Goal: Find contact information: Find contact information

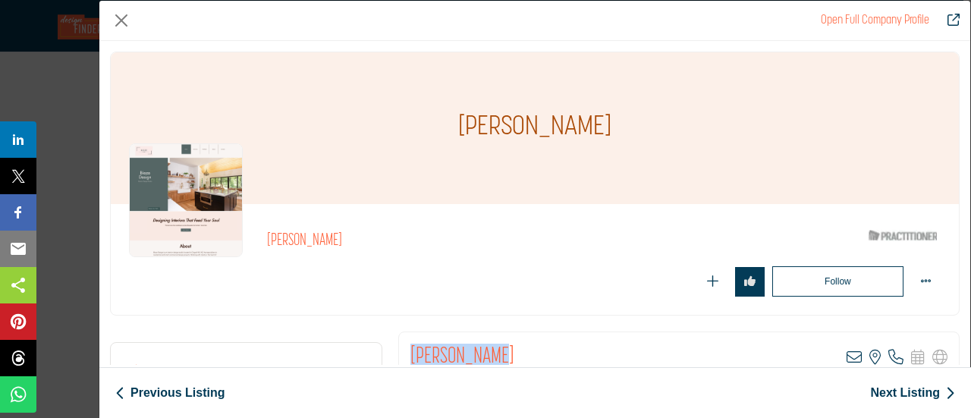
scroll to position [227, 0]
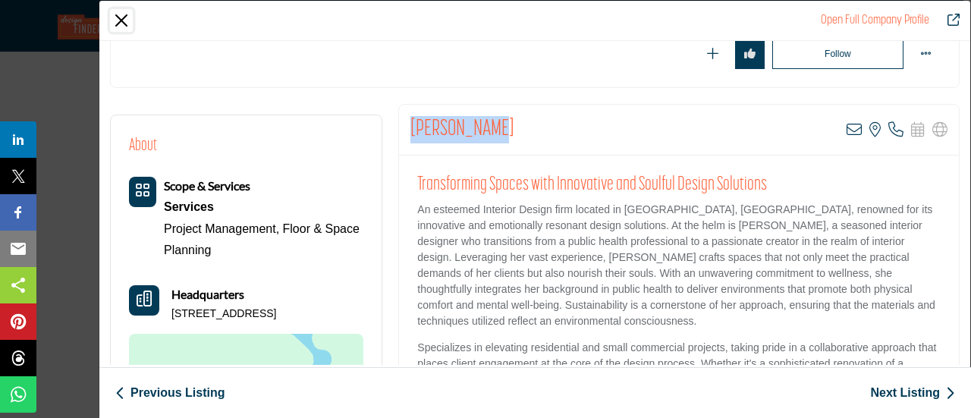
click at [120, 20] on button "Close" at bounding box center [121, 20] width 23 height 23
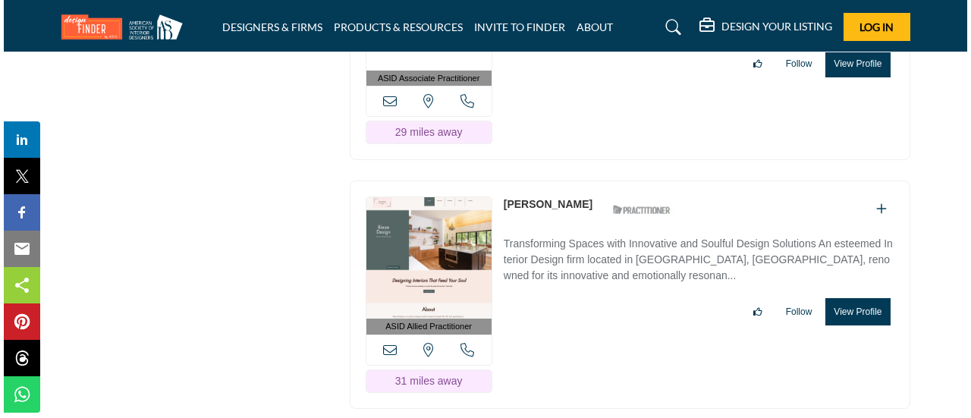
scroll to position [11375, 0]
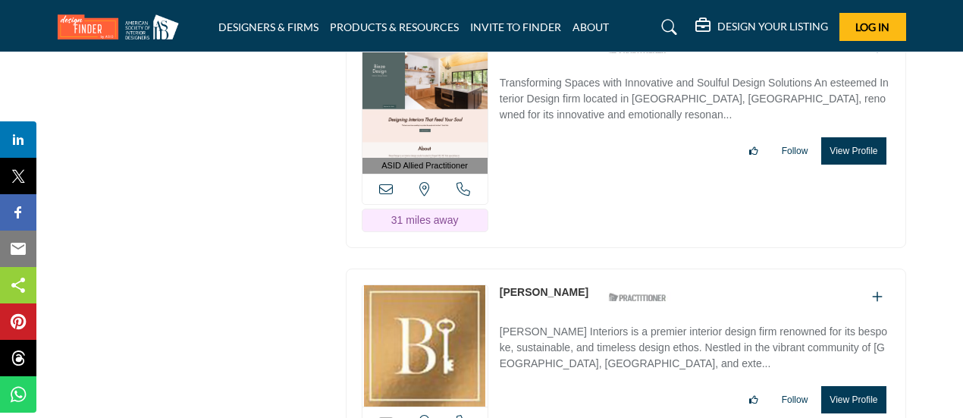
click at [845, 386] on button "View Profile" at bounding box center [853, 399] width 64 height 27
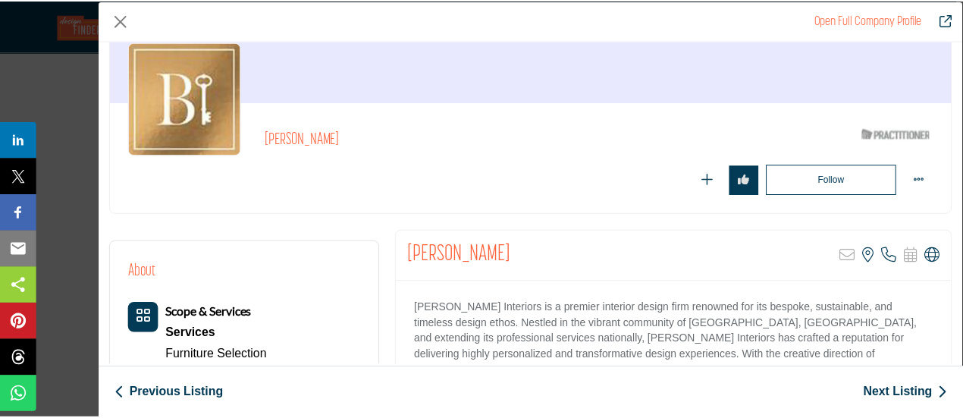
scroll to position [152, 0]
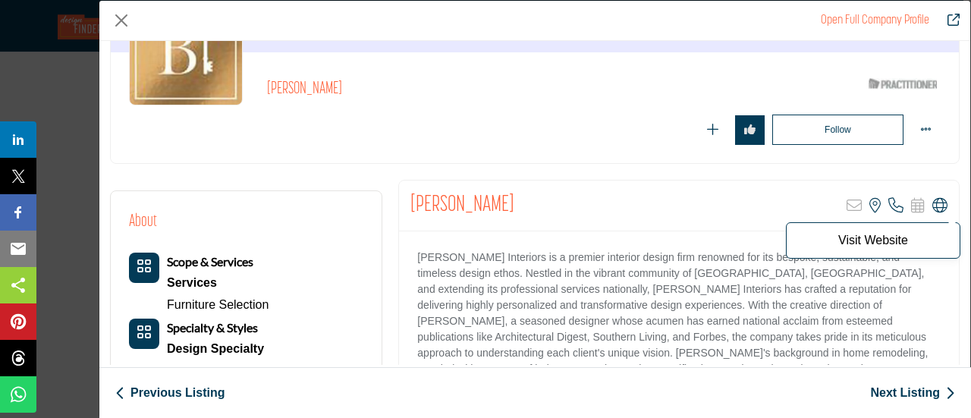
click at [934, 207] on icon "Company Data Modal" at bounding box center [939, 205] width 15 height 15
drag, startPoint x: 411, startPoint y: 210, endPoint x: 501, endPoint y: 209, distance: 90.2
click at [501, 209] on div "[PERSON_NAME] Sorry, but this listing is on a subscription plan which does not …" at bounding box center [679, 205] width 560 height 51
copy h2 "[PERSON_NAME]"
click at [115, 17] on button "Close" at bounding box center [121, 20] width 23 height 23
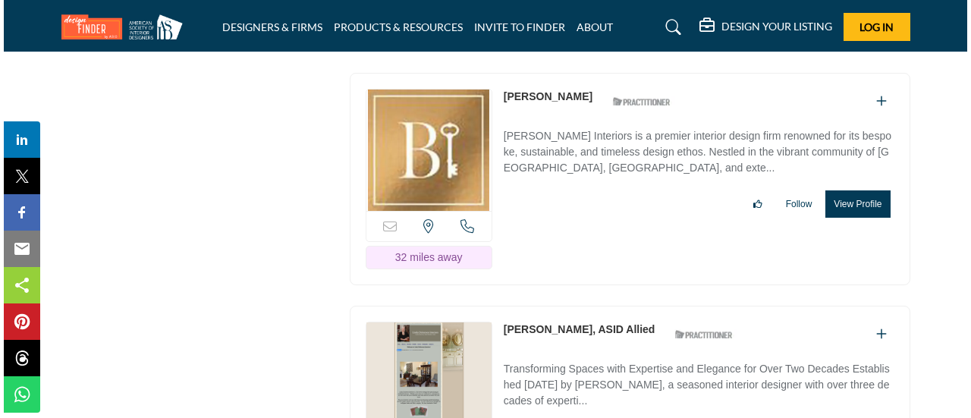
scroll to position [11602, 0]
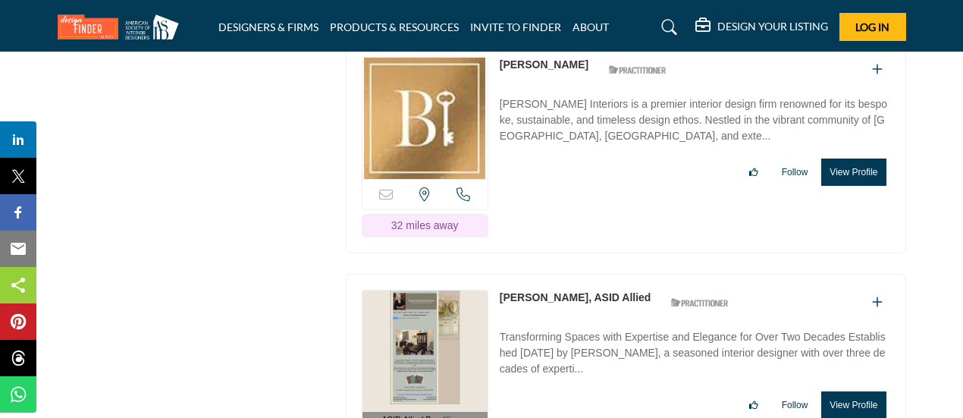
click at [863, 391] on button "View Profile" at bounding box center [853, 404] width 64 height 27
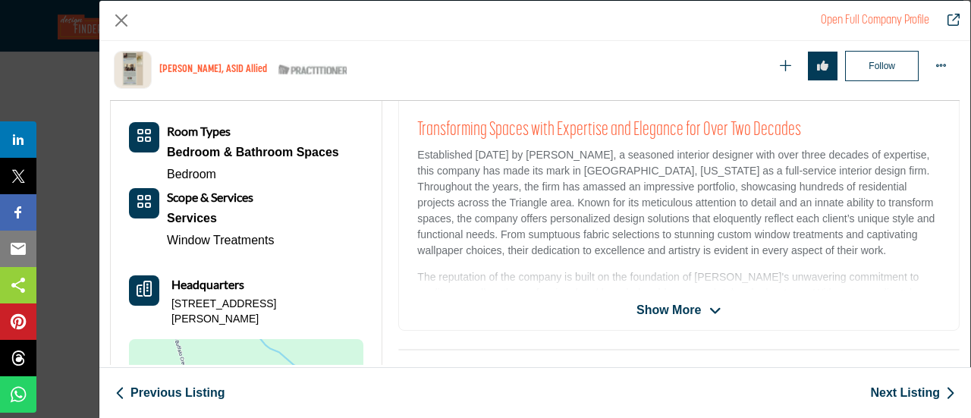
scroll to position [364, 0]
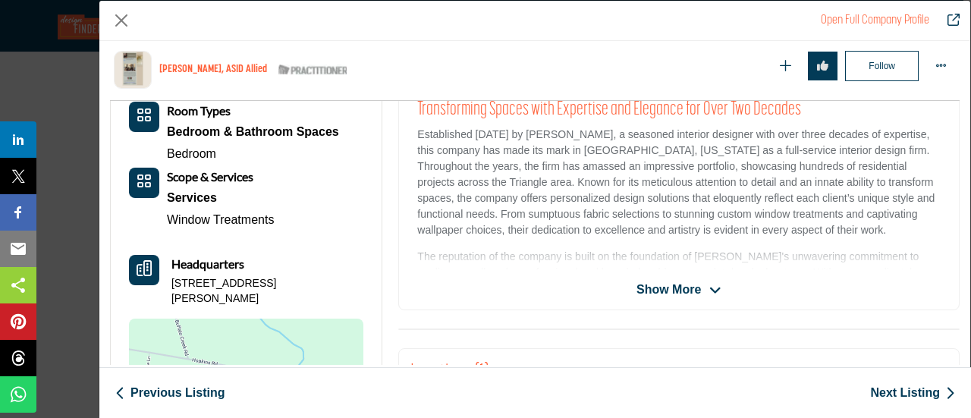
click at [667, 287] on span "Show More" at bounding box center [668, 290] width 64 height 18
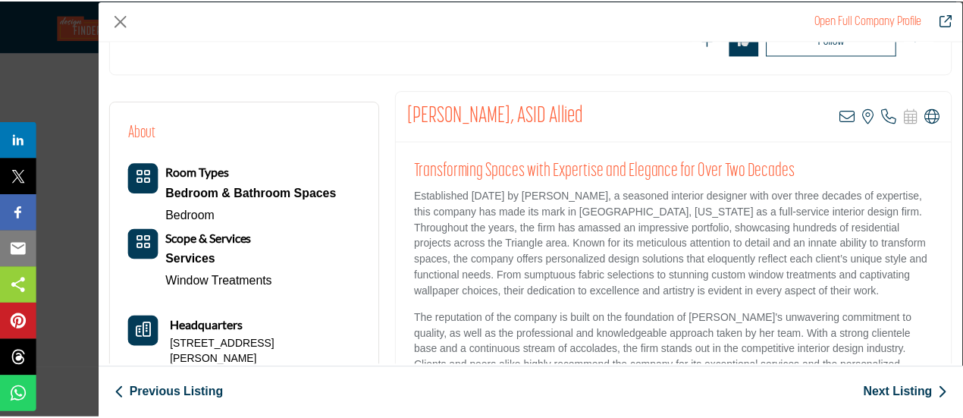
scroll to position [227, 0]
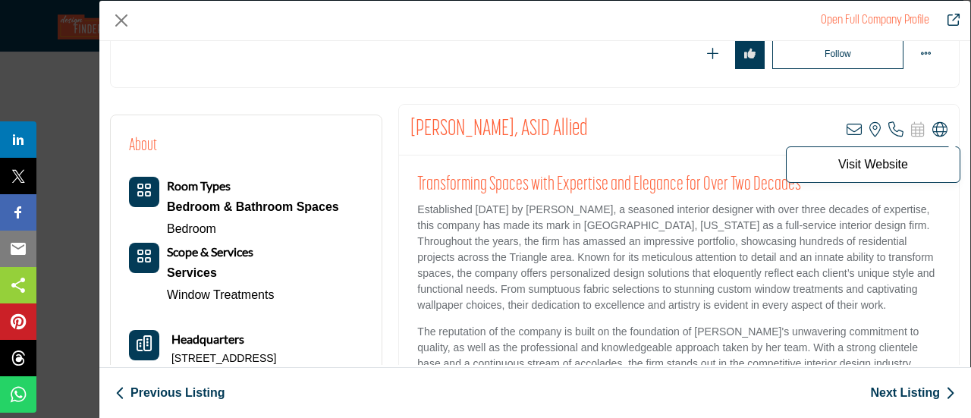
click at [932, 122] on icon "Company Data Modal" at bounding box center [939, 129] width 15 height 15
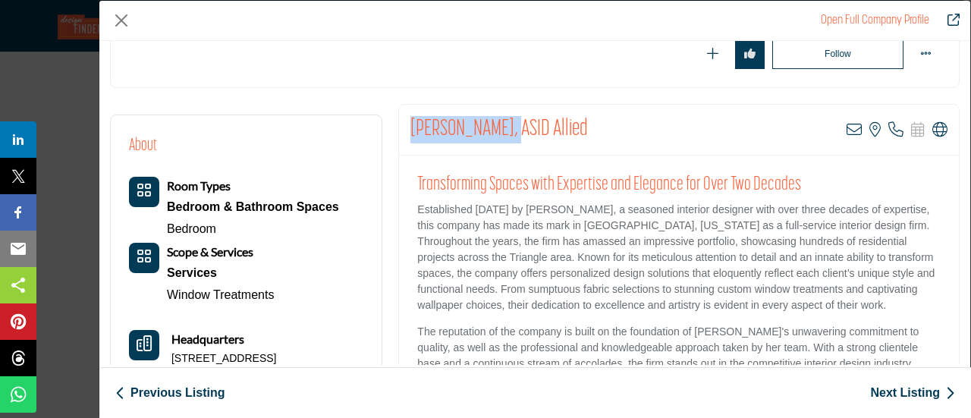
drag, startPoint x: 409, startPoint y: 131, endPoint x: 506, endPoint y: 136, distance: 97.2
click at [506, 136] on h2 "[PERSON_NAME], ASID Allied" at bounding box center [498, 129] width 177 height 27
copy h2 "[PERSON_NAME]"
click at [117, 19] on button "Close" at bounding box center [121, 20] width 23 height 23
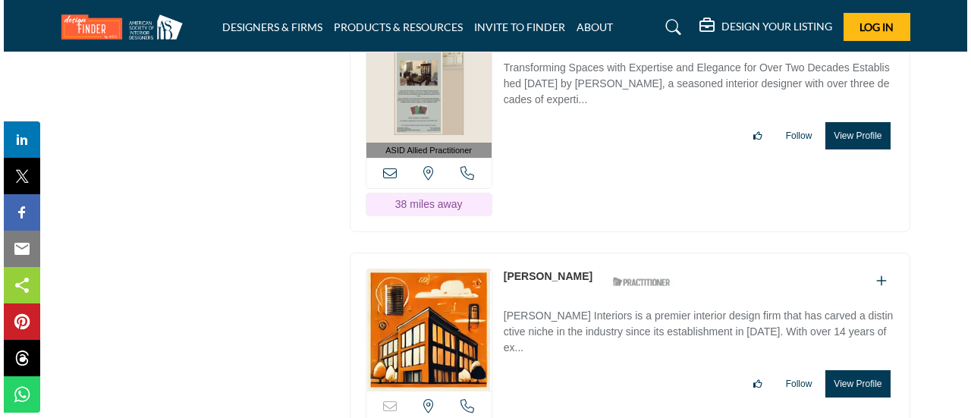
scroll to position [11905, 0]
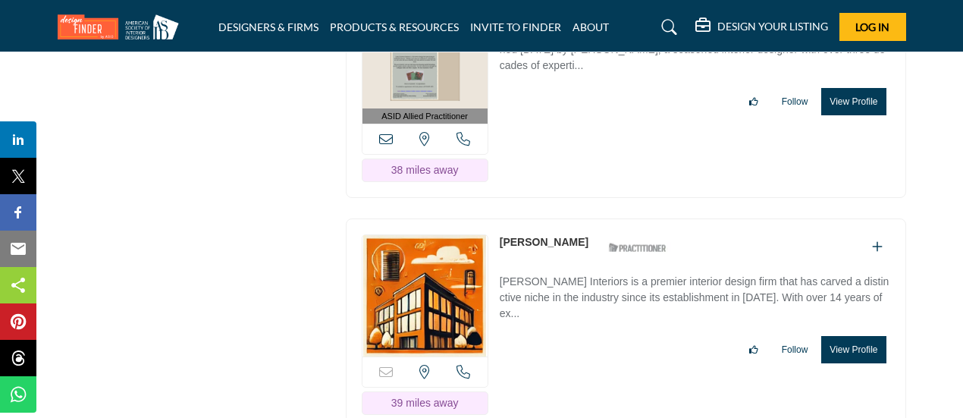
click at [873, 336] on button "View Profile" at bounding box center [853, 349] width 64 height 27
drag, startPoint x: 873, startPoint y: 228, endPoint x: 105, endPoint y: 113, distance: 776.8
click at [0, 0] on div at bounding box center [0, 0] width 0 height 0
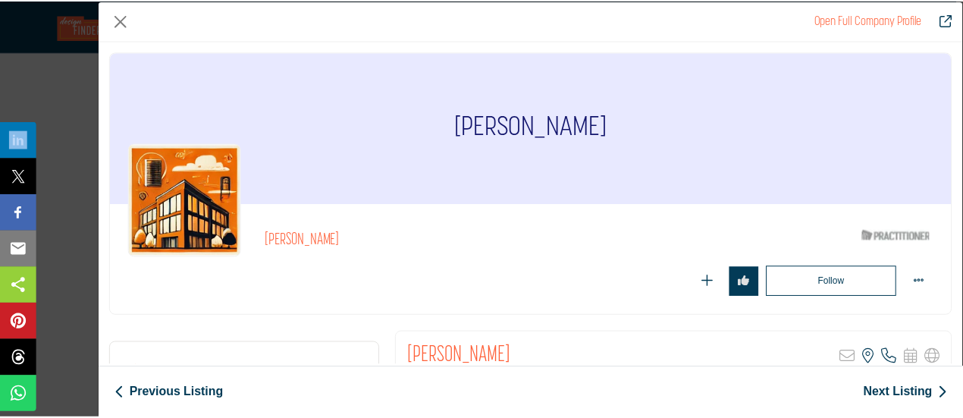
scroll to position [152, 0]
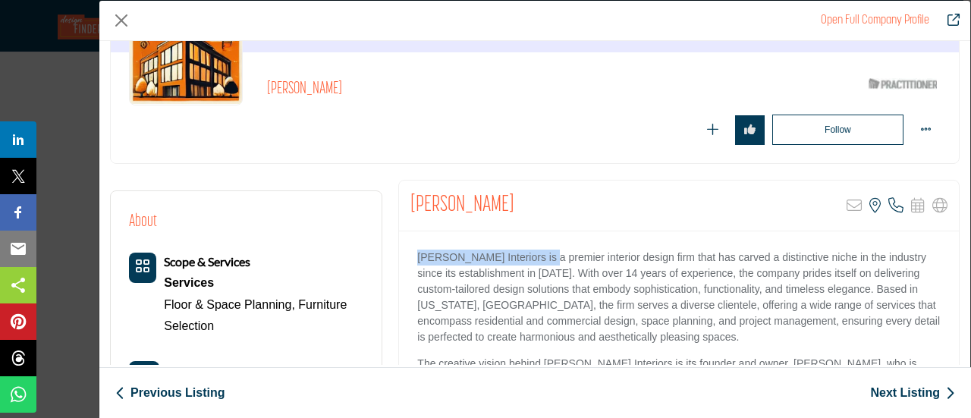
drag, startPoint x: 416, startPoint y: 254, endPoint x: 541, endPoint y: 260, distance: 126.0
click at [541, 260] on p "[PERSON_NAME] Interiors is a premier interior design firm that has carved a dis…" at bounding box center [678, 297] width 523 height 96
copy p "[PERSON_NAME] Interiors"
click at [121, 20] on button "Close" at bounding box center [121, 20] width 23 height 23
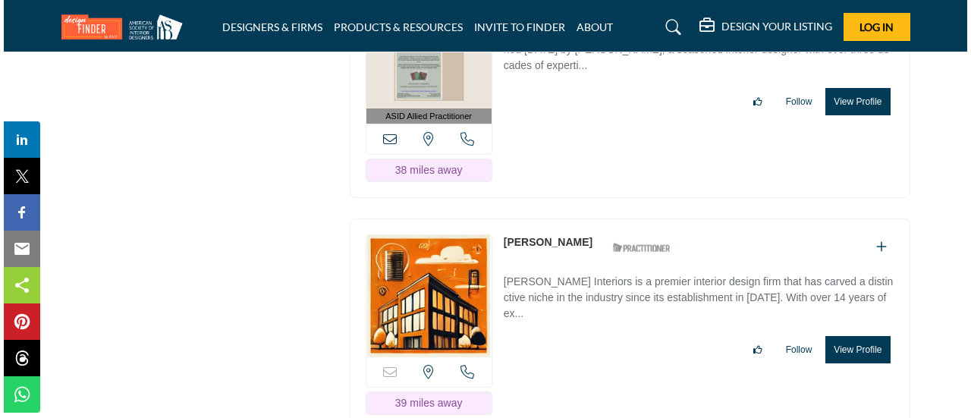
scroll to position [12057, 0]
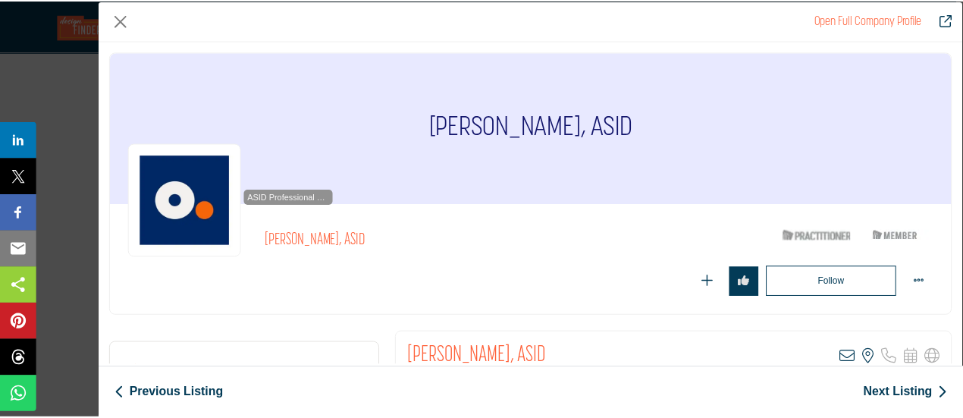
scroll to position [152, 0]
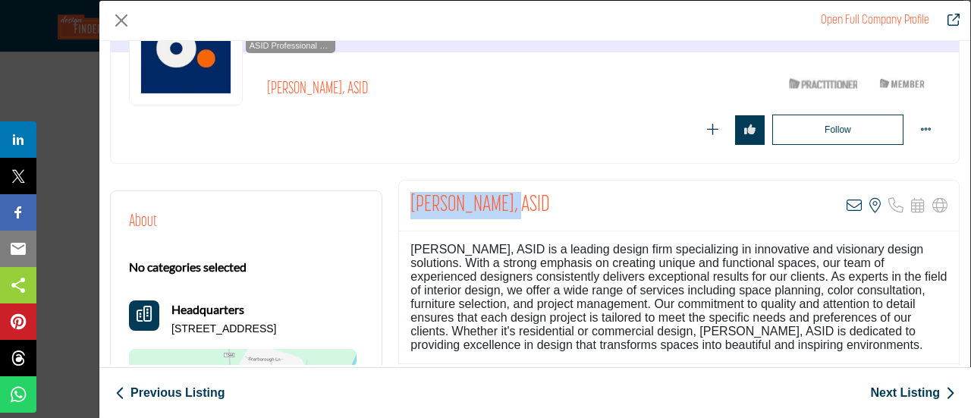
drag, startPoint x: 407, startPoint y: 206, endPoint x: 510, endPoint y: 210, distance: 103.2
click at [510, 210] on h2 "[PERSON_NAME], ASID" at bounding box center [480, 205] width 140 height 27
copy h2 "[PERSON_NAME]"
click at [121, 20] on button "Close" at bounding box center [121, 20] width 23 height 23
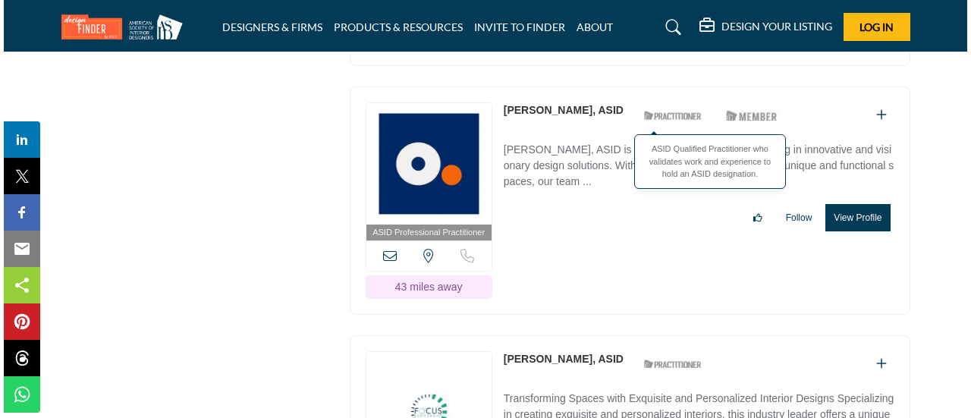
scroll to position [12285, 0]
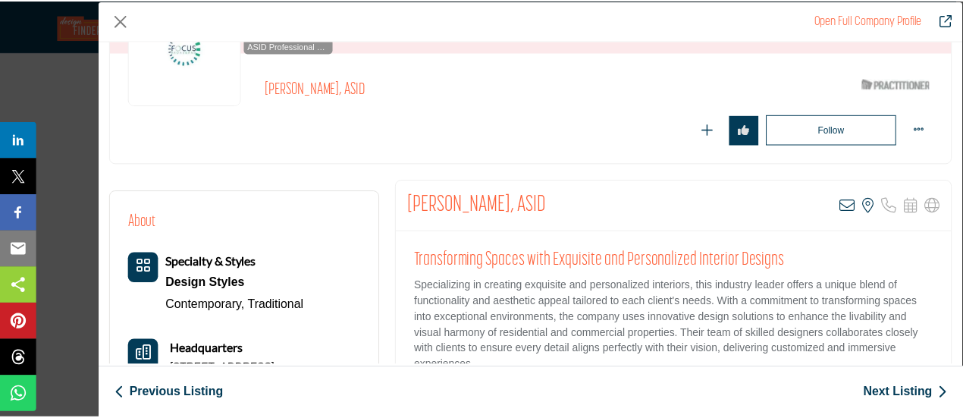
scroll to position [227, 0]
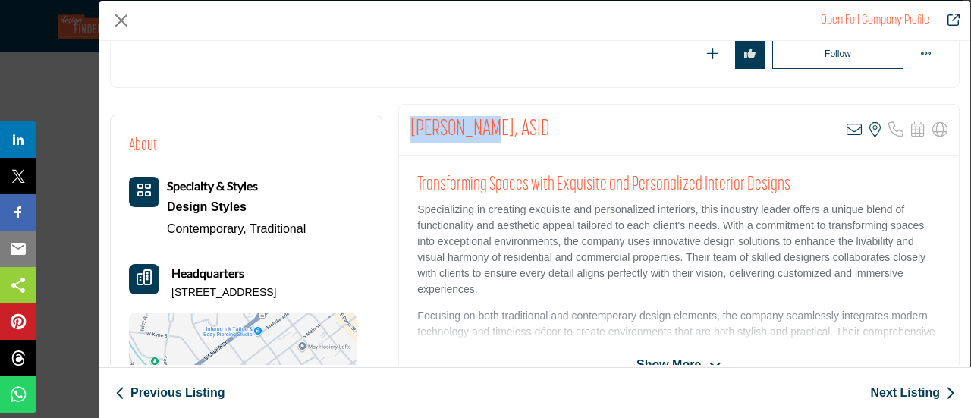
drag, startPoint x: 400, startPoint y: 121, endPoint x: 477, endPoint y: 127, distance: 76.8
click at [477, 127] on div "[PERSON_NAME], ASID View email address of this listing View the location of thi…" at bounding box center [679, 130] width 560 height 51
copy h2 "[PERSON_NAME]"
click at [123, 22] on button "Close" at bounding box center [121, 20] width 23 height 23
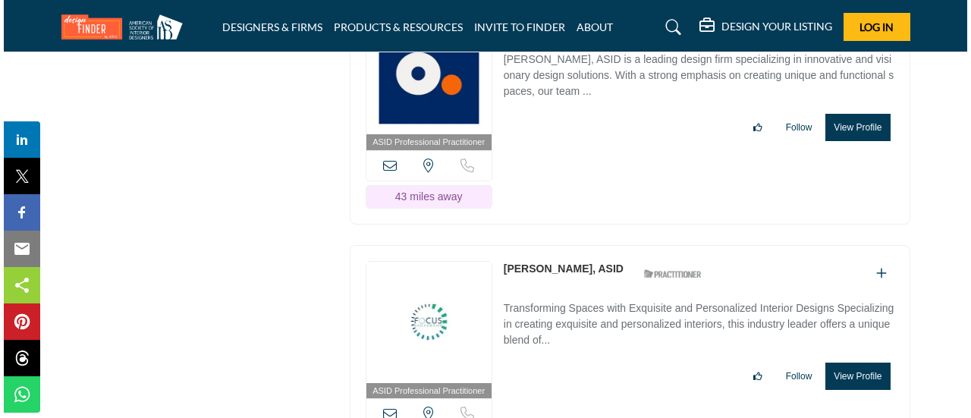
scroll to position [12588, 0]
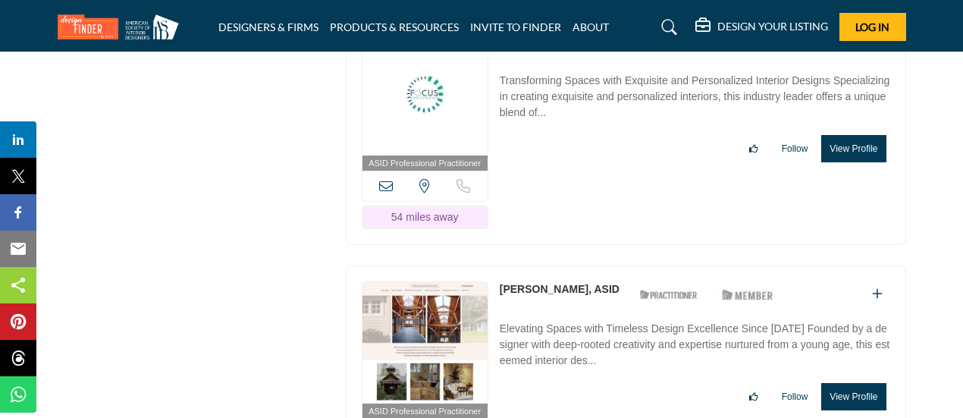
click at [859, 383] on button "View Profile" at bounding box center [853, 396] width 64 height 27
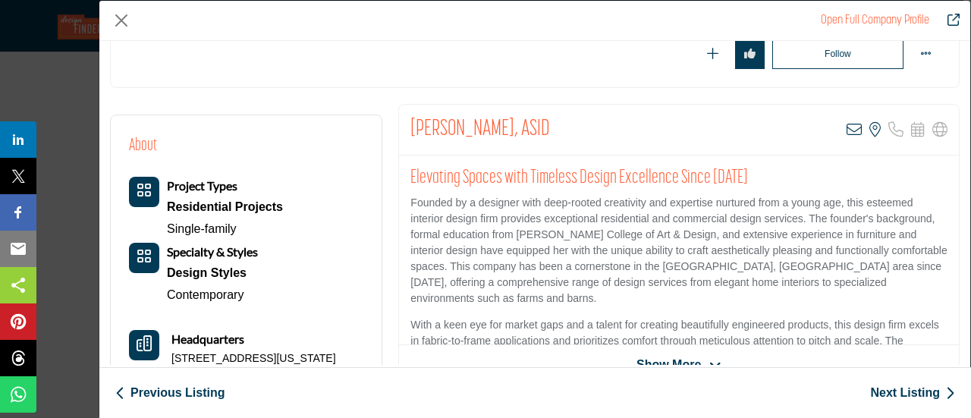
scroll to position [364, 0]
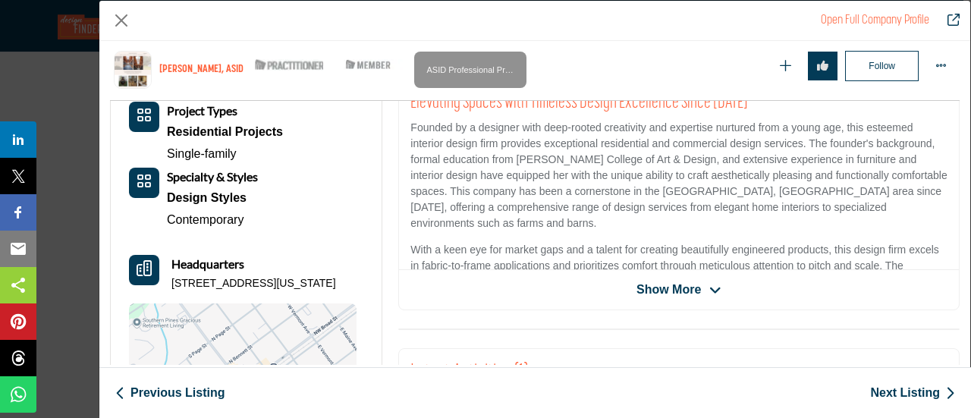
click at [682, 283] on span "Show More" at bounding box center [668, 290] width 64 height 18
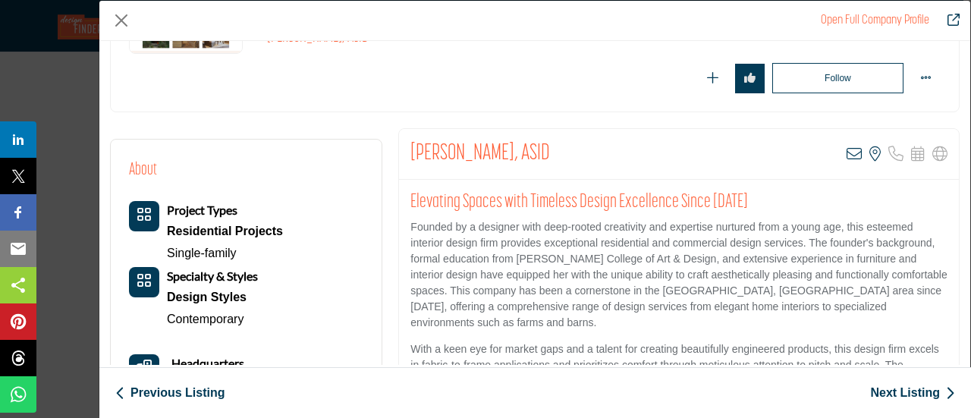
scroll to position [152, 0]
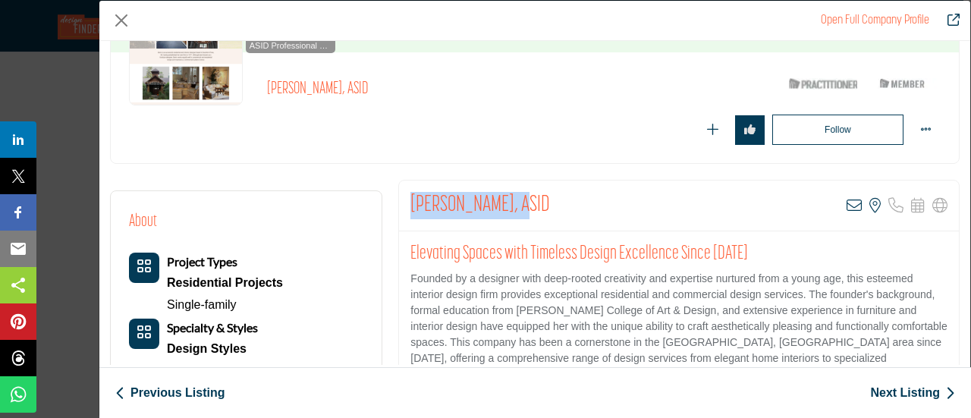
drag, startPoint x: 403, startPoint y: 198, endPoint x: 519, endPoint y: 209, distance: 115.8
click at [519, 209] on div "[PERSON_NAME], ASID View email address of this listing View the location of thi…" at bounding box center [679, 205] width 560 height 51
copy h2 "[PERSON_NAME]"
